Goal: Information Seeking & Learning: Compare options

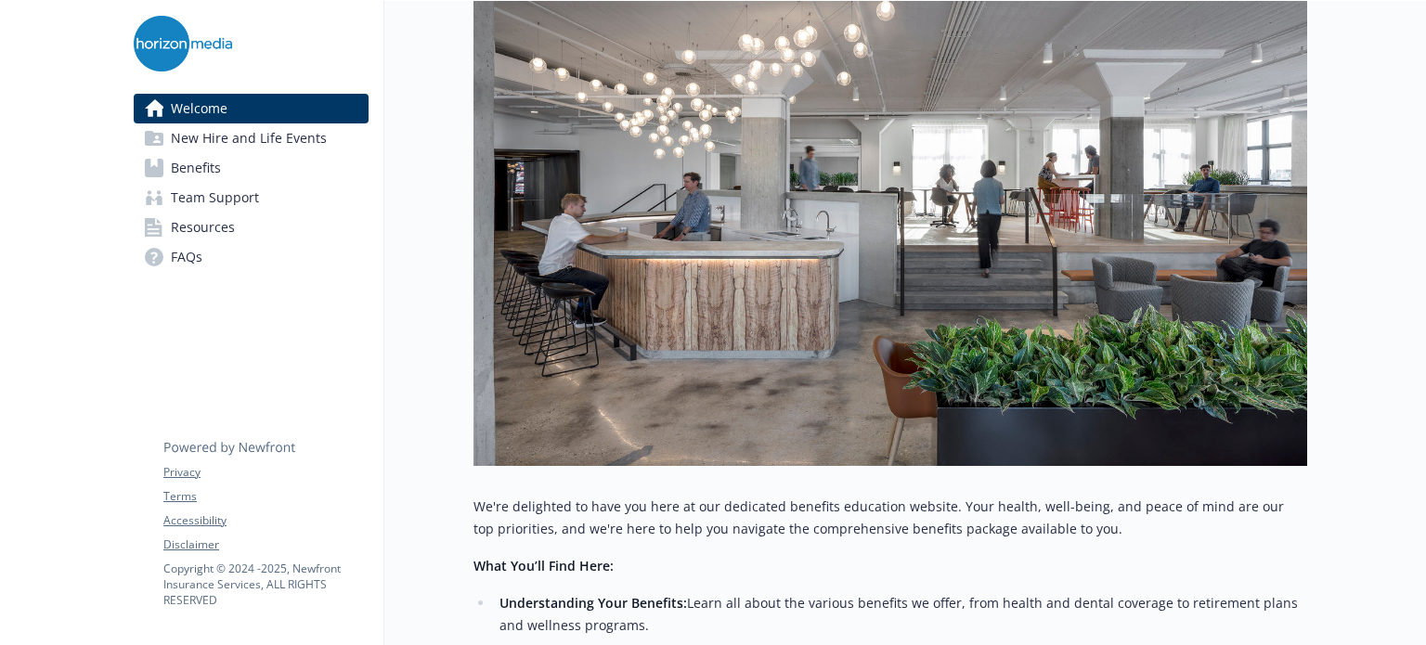
scroll to position [297, 0]
click at [230, 171] on link "Benefits" at bounding box center [251, 168] width 235 height 30
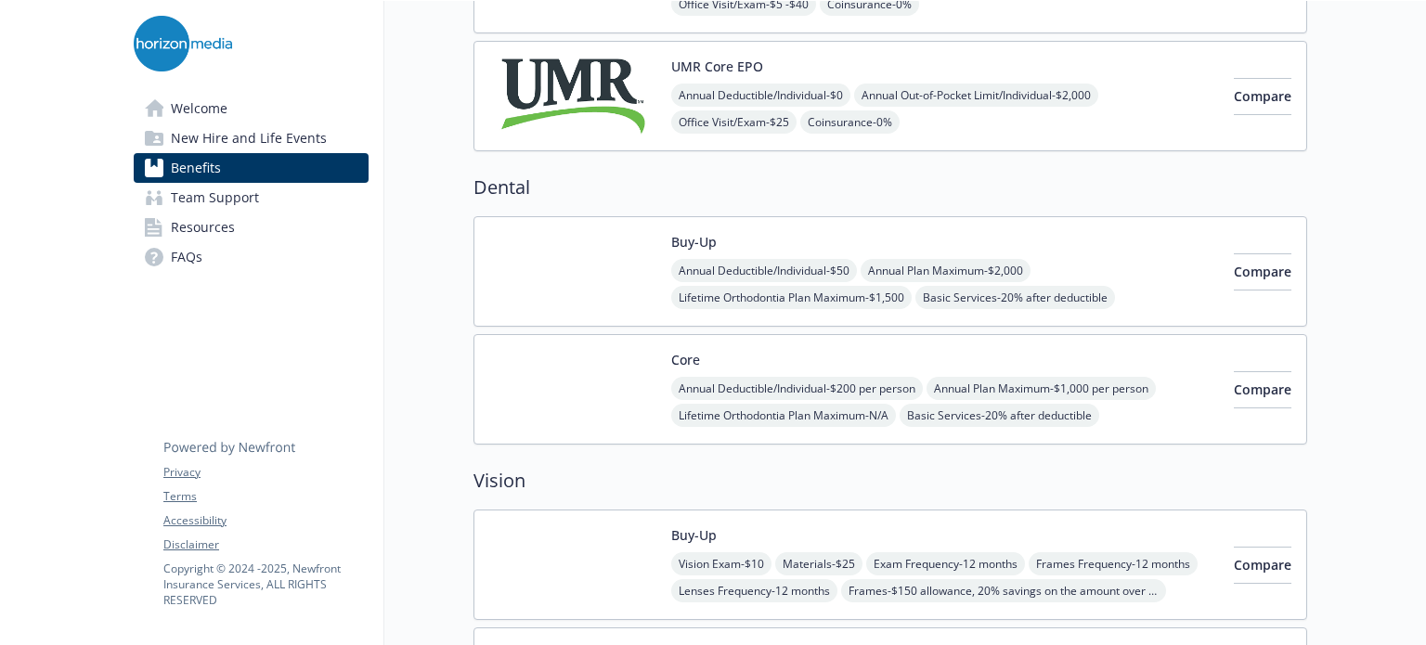
scroll to position [520, 0]
click at [1028, 376] on div "Annual Deductible/Individual - $200 per person Annual Plan Maximum - $1,000 per…" at bounding box center [945, 414] width 548 height 77
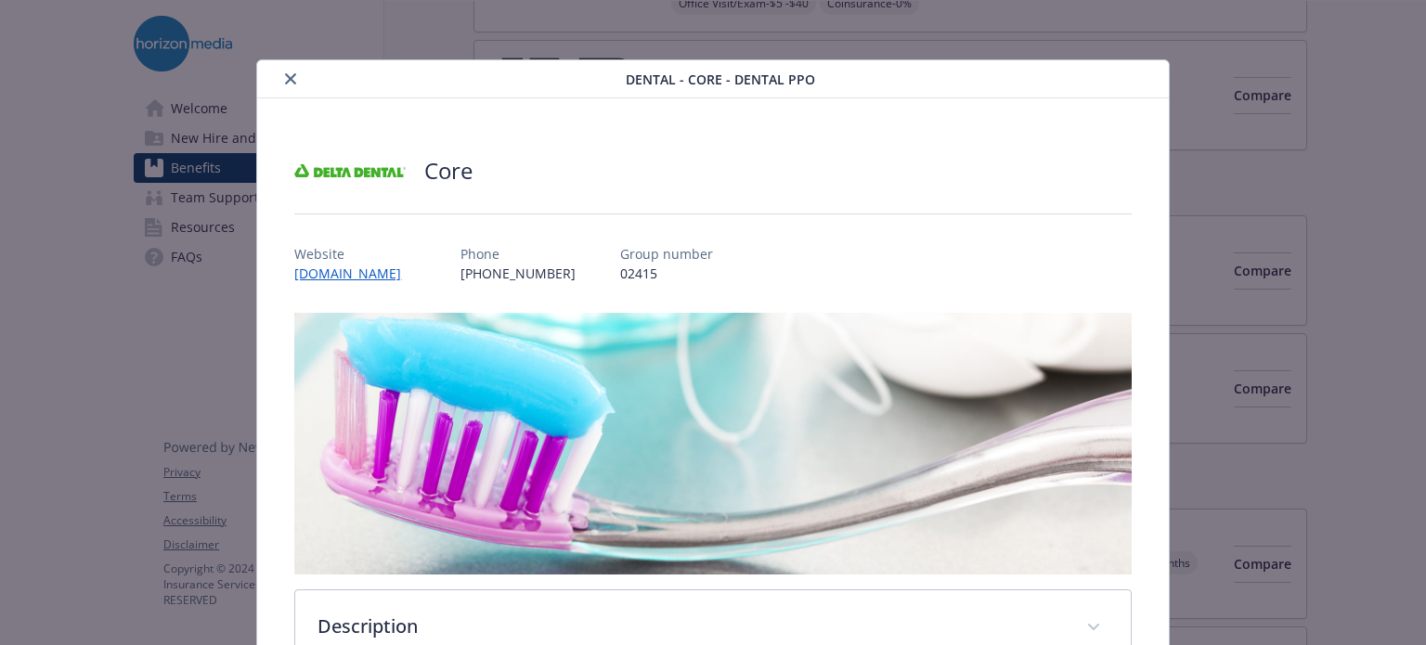
scroll to position [56, 0]
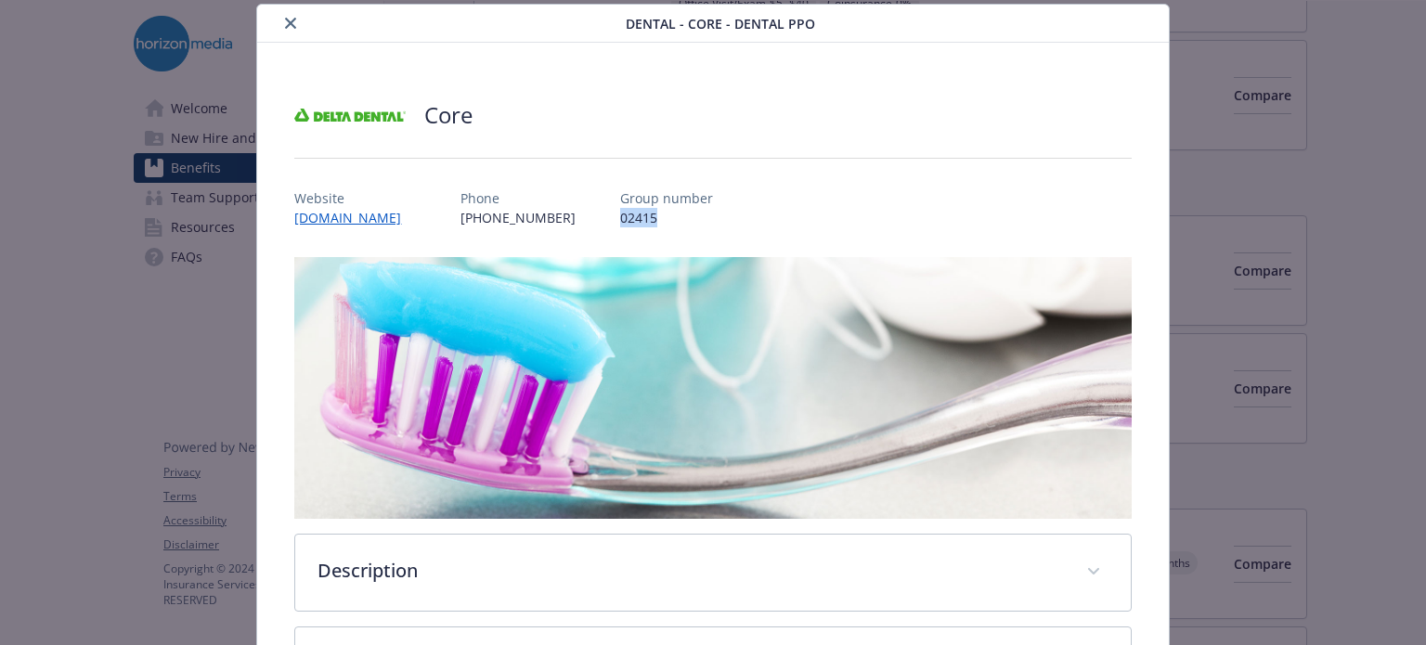
drag, startPoint x: 682, startPoint y: 214, endPoint x: 616, endPoint y: 219, distance: 66.1
click at [616, 219] on div "Website [DOMAIN_NAME] Phone [PHONE_NUMBER] Group number 02415" at bounding box center [712, 201] width 836 height 54
copy p "02415"
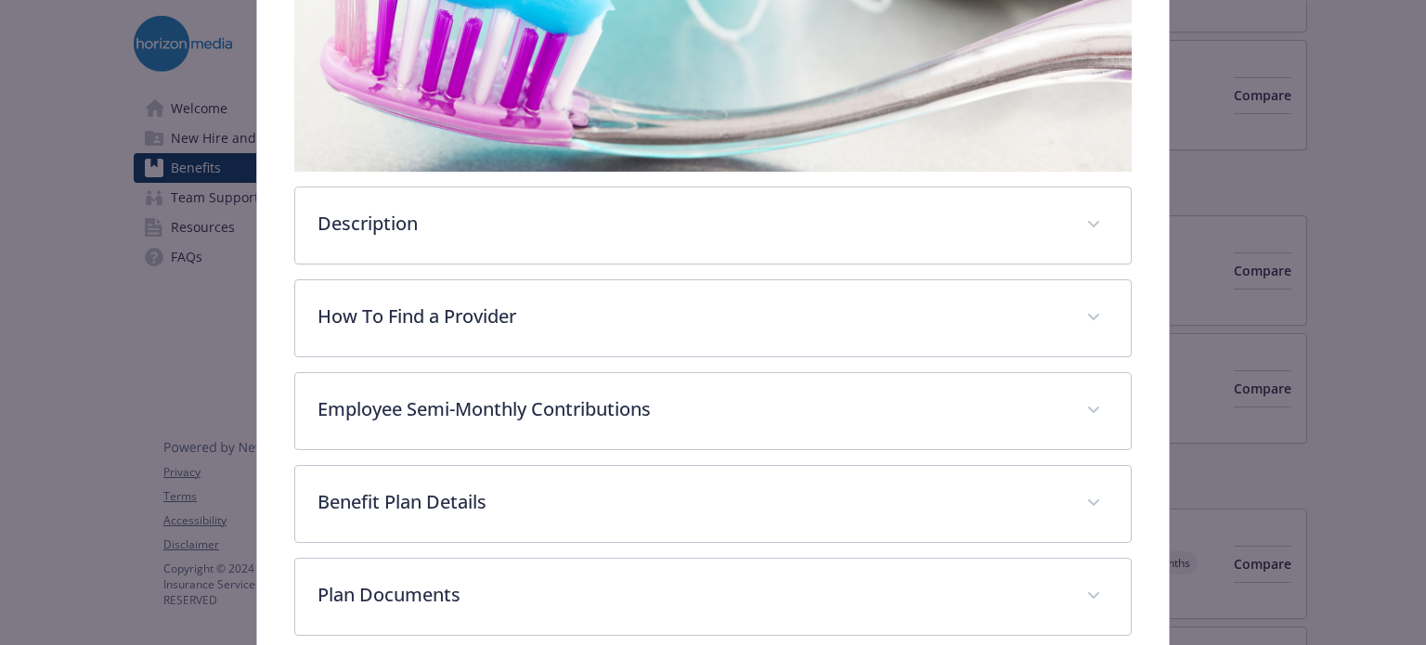
scroll to position [585, 0]
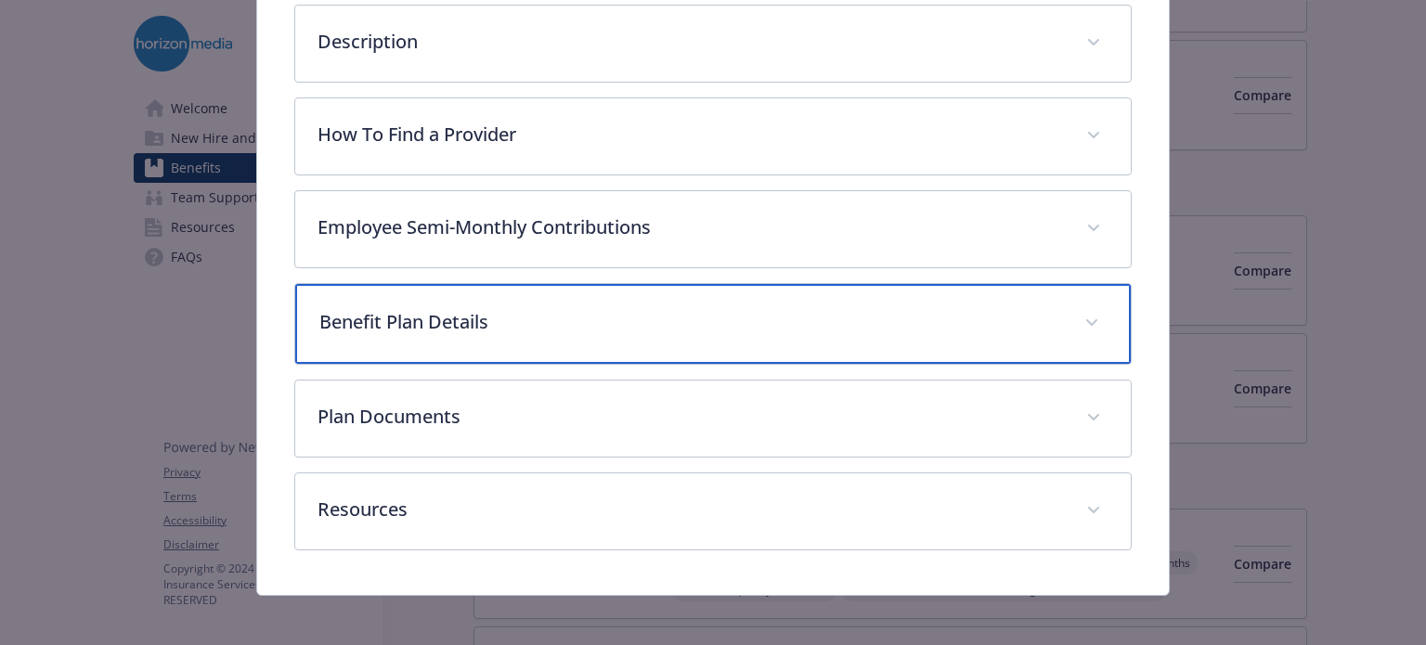
click at [652, 327] on p "Benefit Plan Details" at bounding box center [690, 322] width 742 height 28
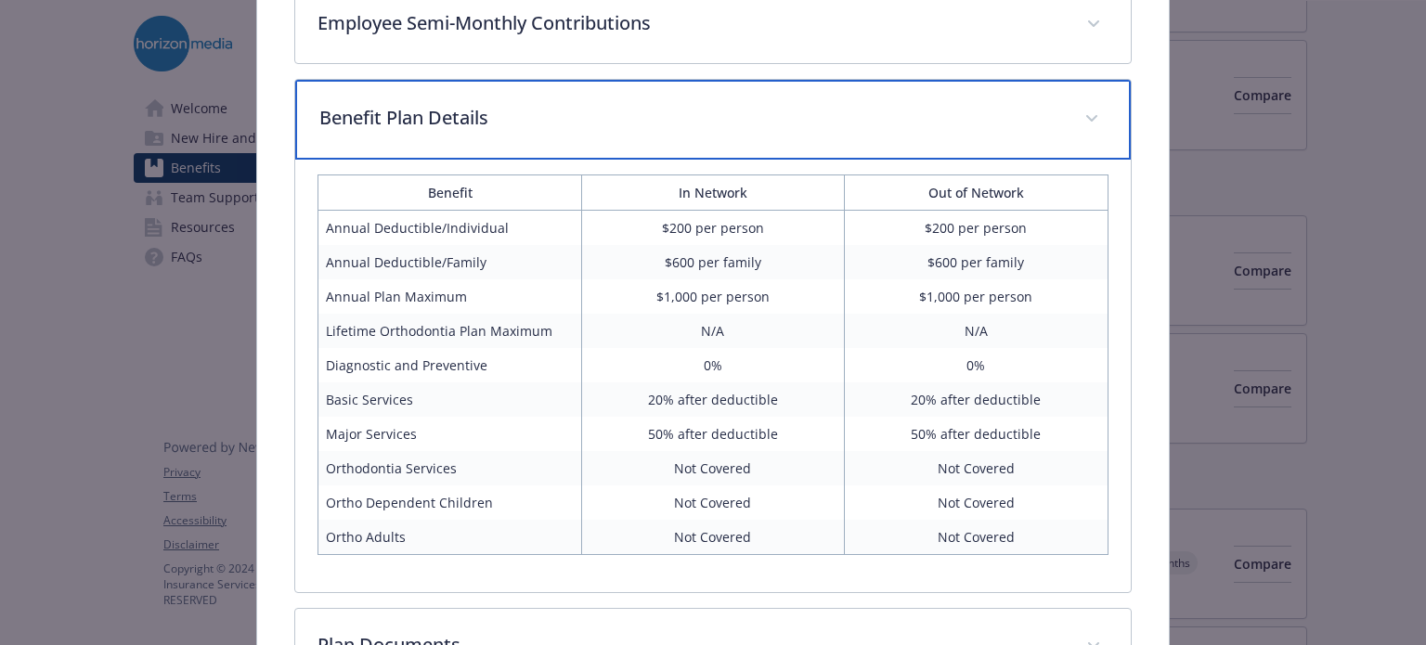
scroll to position [1020, 0]
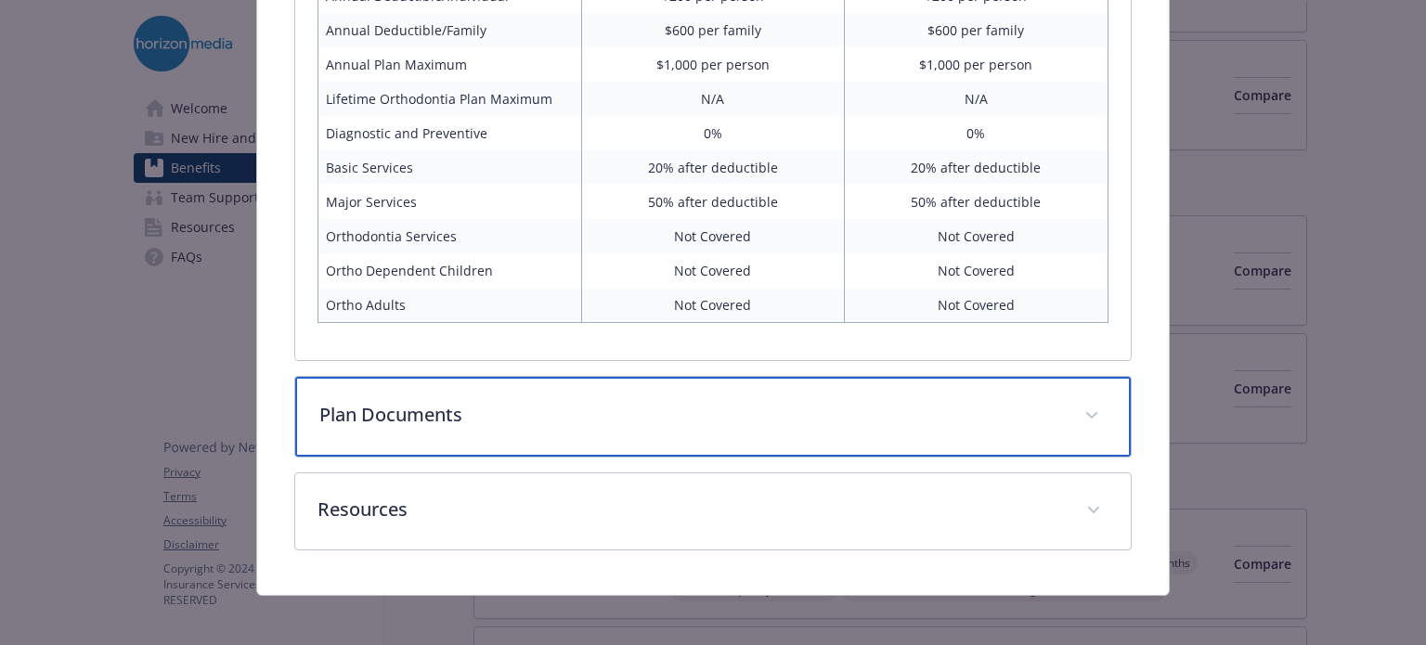
click at [643, 401] on p "Plan Documents" at bounding box center [690, 415] width 742 height 28
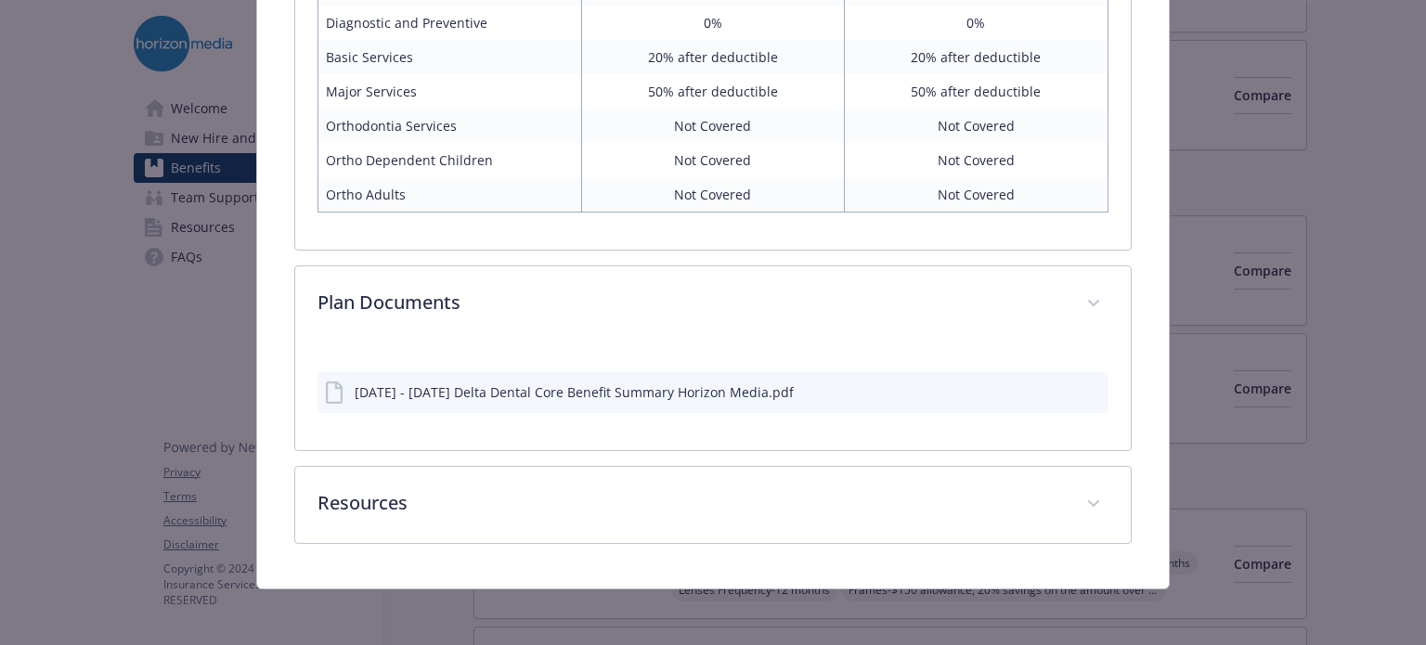
scroll to position [1125, 0]
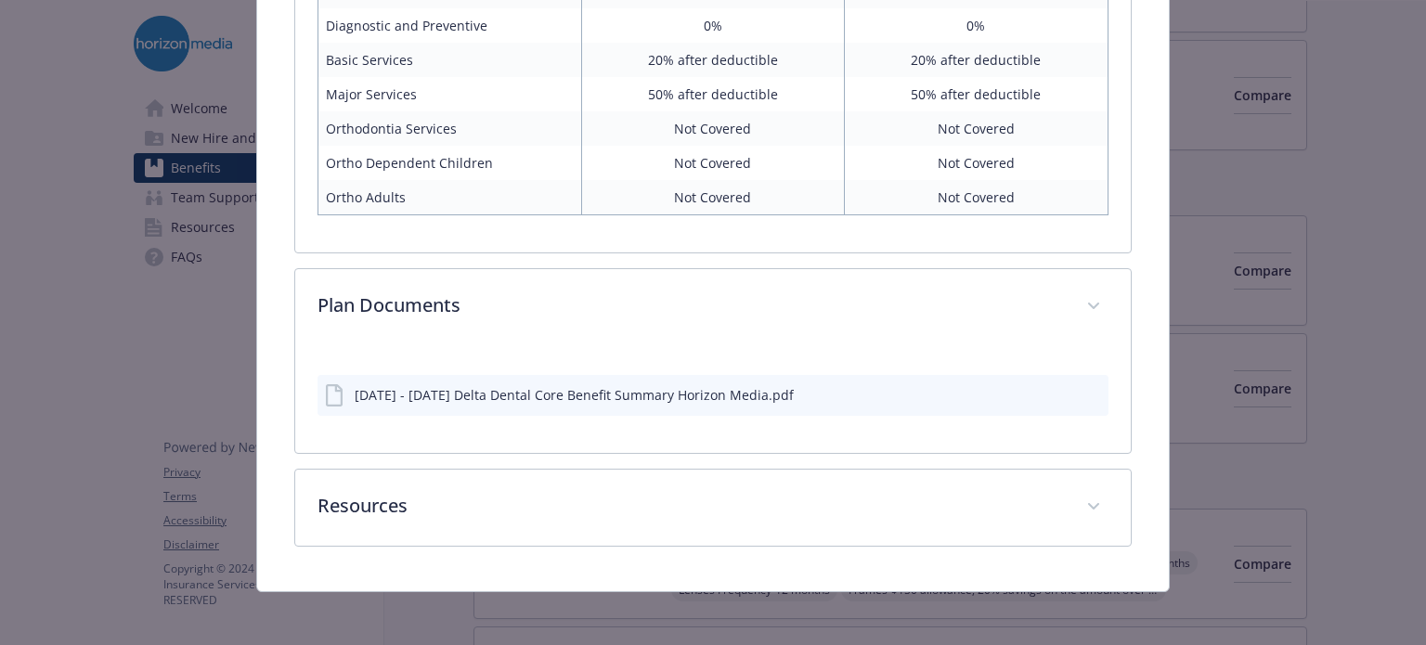
click at [653, 396] on div "[DATE] - [DATE] Delta Dental Core Benefit Summary Horizon Media.pdf" at bounding box center [574, 394] width 439 height 19
click at [1053, 390] on icon "download file" at bounding box center [1060, 393] width 15 height 15
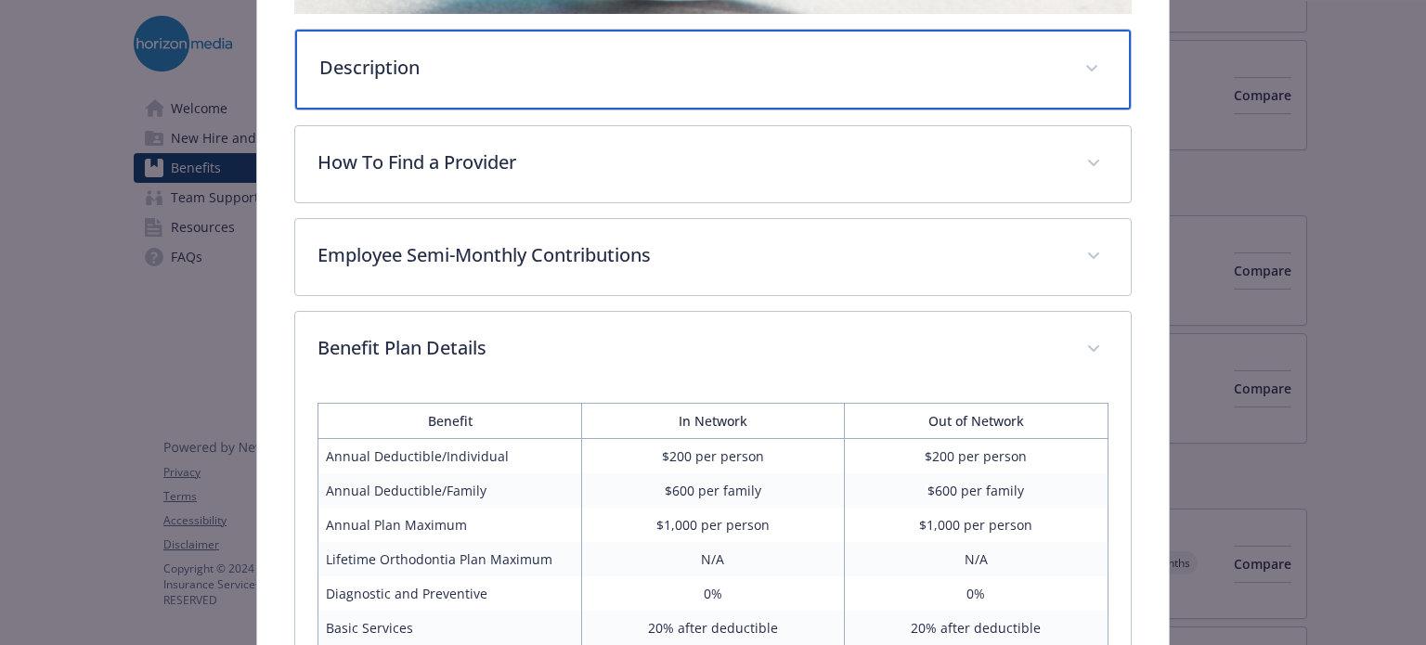
click at [772, 66] on p "Description" at bounding box center [690, 68] width 742 height 28
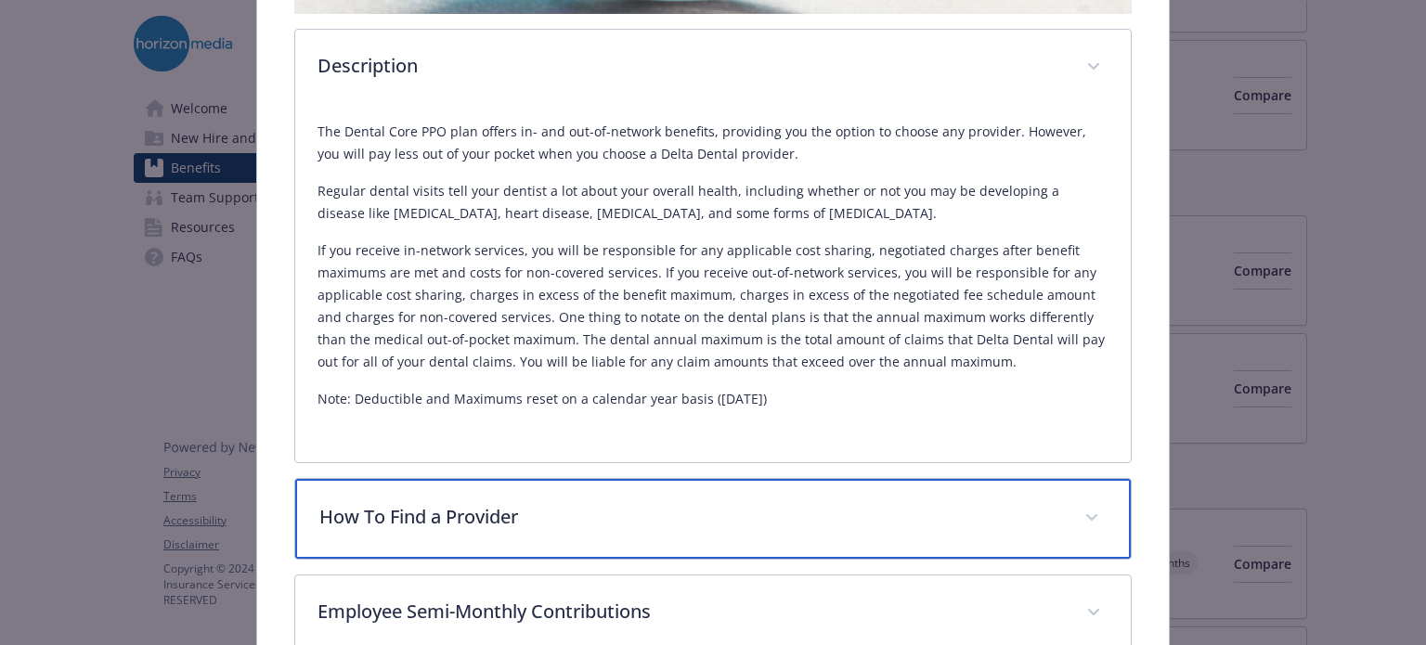
click at [667, 534] on div "How To Find a Provider" at bounding box center [712, 519] width 834 height 80
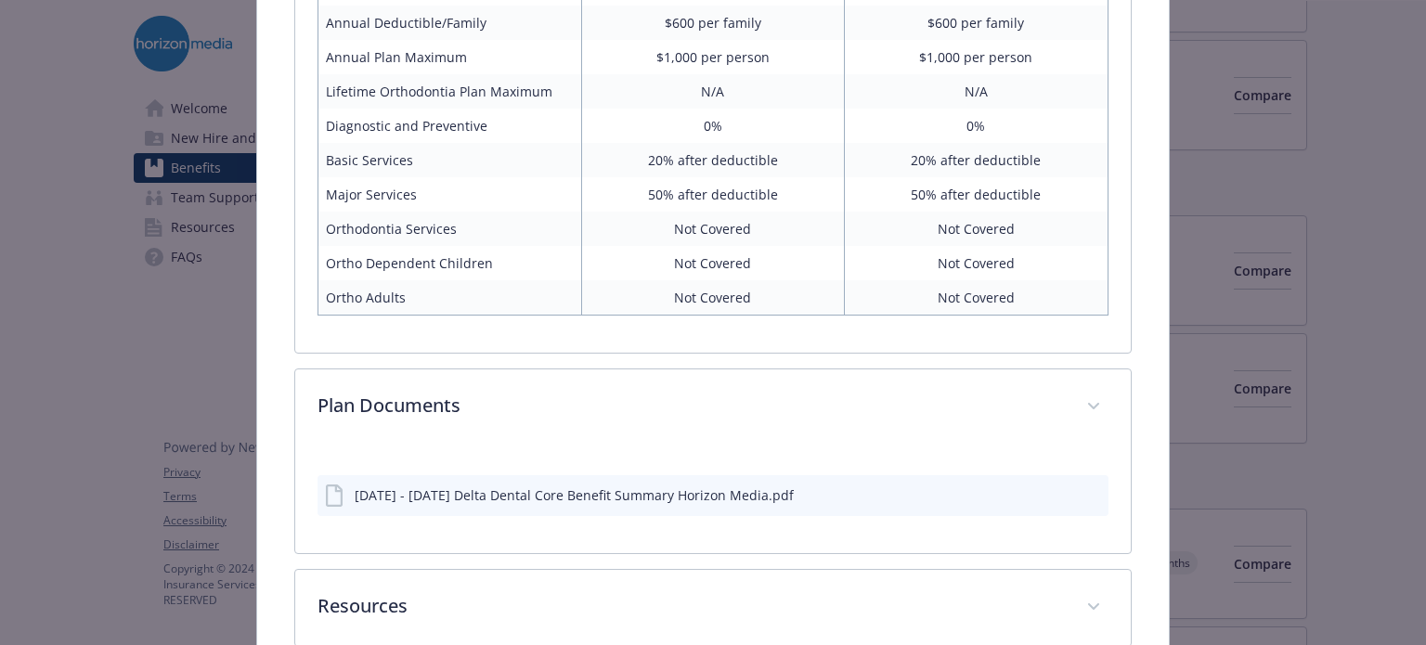
scroll to position [1582, 0]
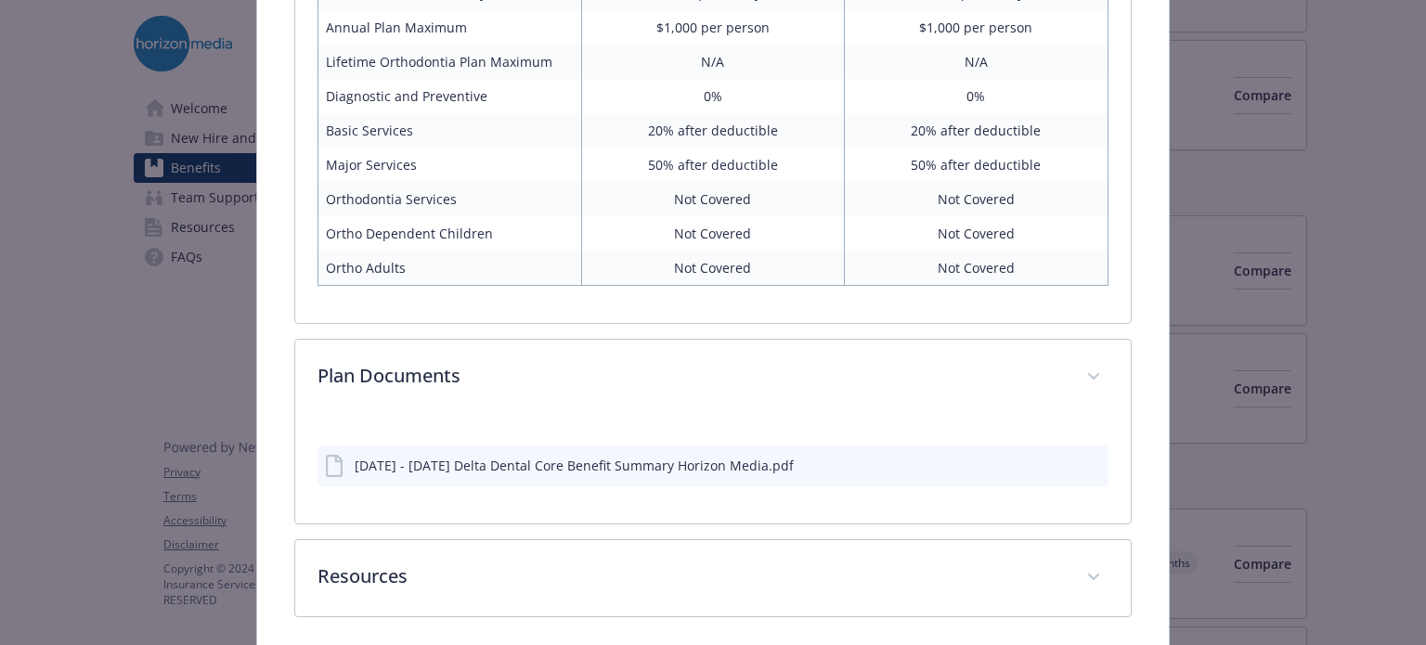
scroll to position [1578, 0]
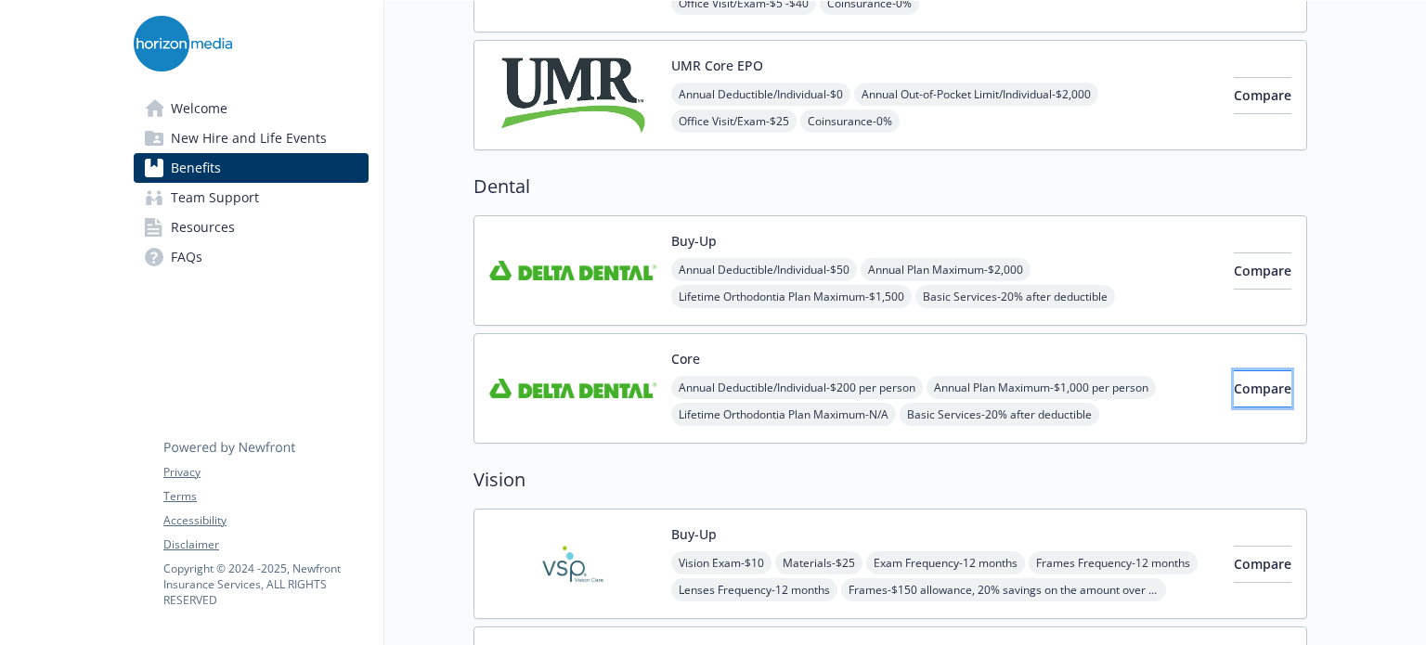
click at [1234, 393] on button "Compare" at bounding box center [1263, 388] width 58 height 37
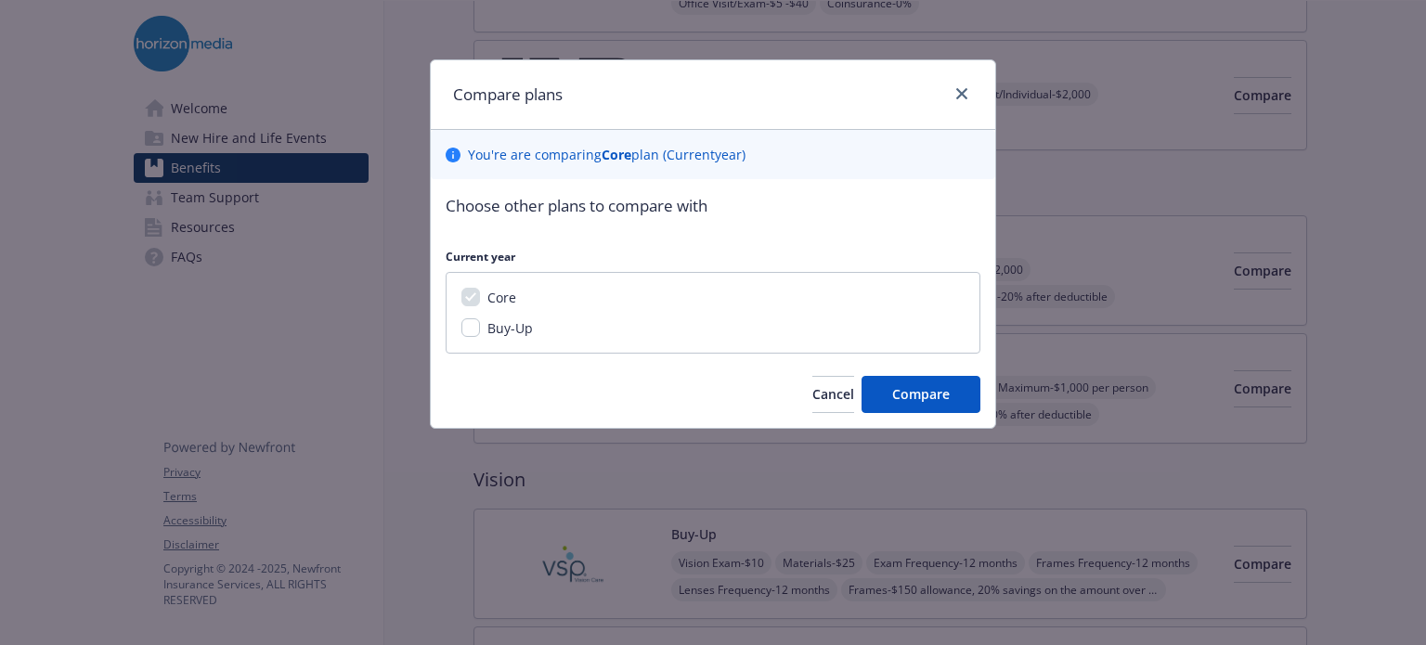
click at [496, 332] on span "Buy-Up" at bounding box center [509, 328] width 45 height 18
click at [480, 332] on input "Buy-Up" at bounding box center [470, 327] width 19 height 19
checkbox input "true"
click at [884, 397] on button "Compare" at bounding box center [920, 394] width 119 height 37
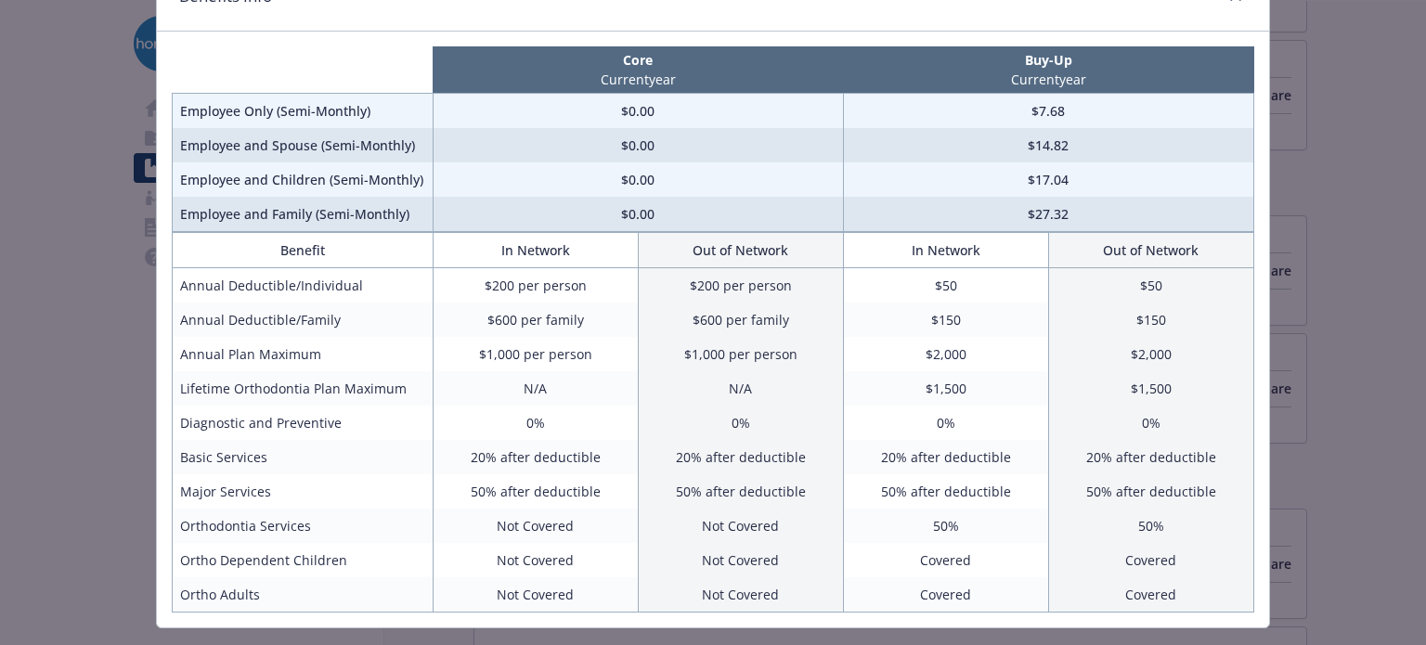
scroll to position [139, 0]
